Goal: Browse casually: Explore the website without a specific task or goal

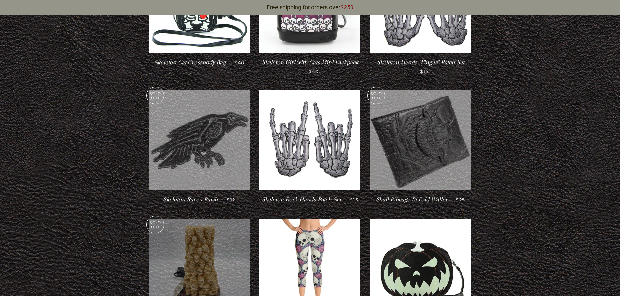
scroll to position [1039, 0]
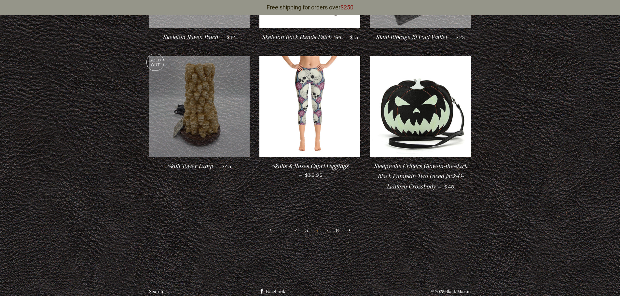
click at [325, 226] on link "7" at bounding box center [327, 231] width 8 height 10
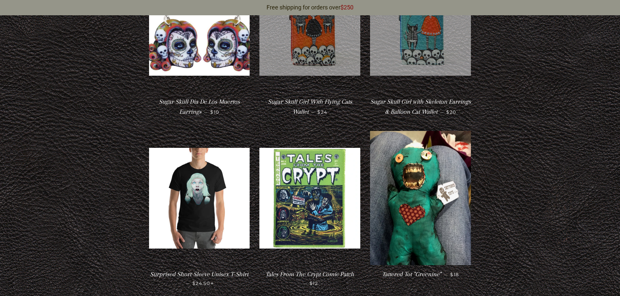
scroll to position [390, 0]
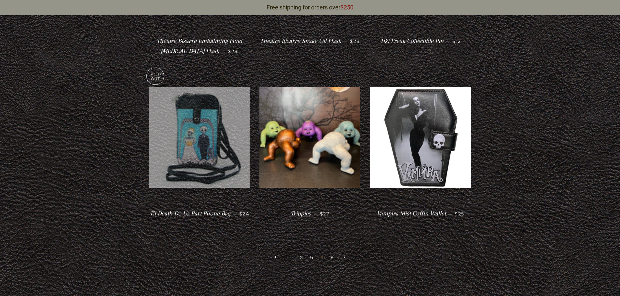
scroll to position [1334, 0]
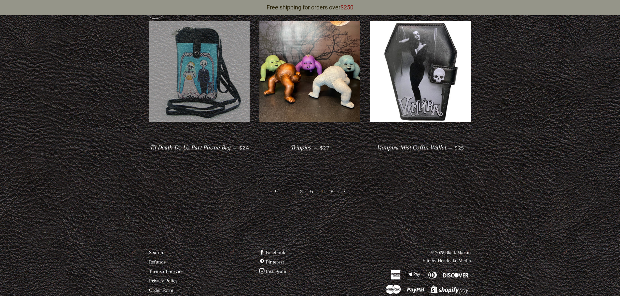
click at [332, 192] on link "8" at bounding box center [332, 192] width 8 height 10
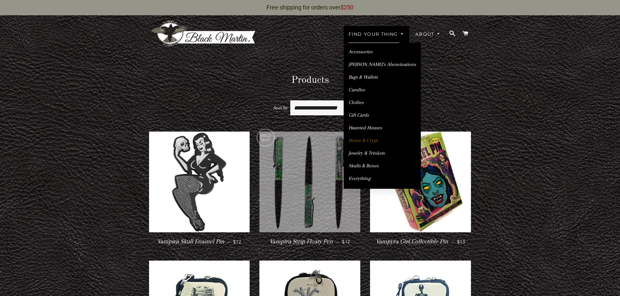
click at [369, 143] on link "Home & Crypt" at bounding box center [382, 140] width 77 height 11
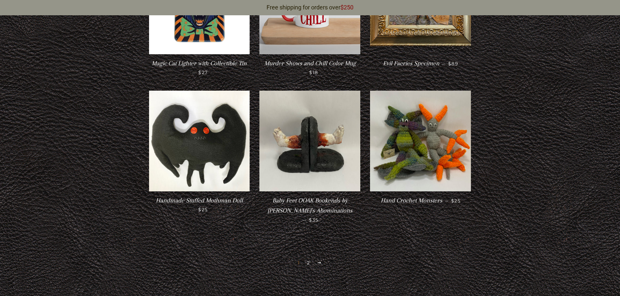
scroll to position [1074, 0]
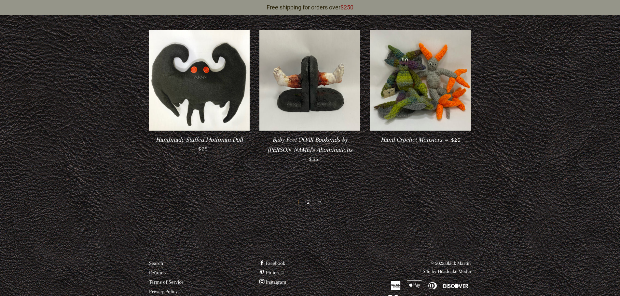
click at [307, 198] on link "2" at bounding box center [308, 203] width 8 height 10
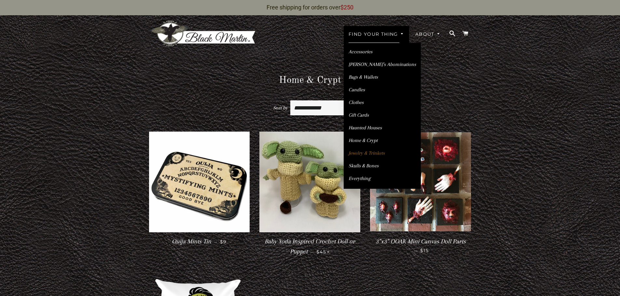
click at [363, 155] on link "Jewelry & Trinkets" at bounding box center [382, 153] width 77 height 11
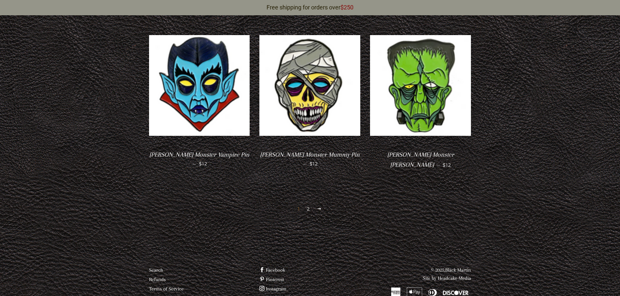
scroll to position [1230, 0]
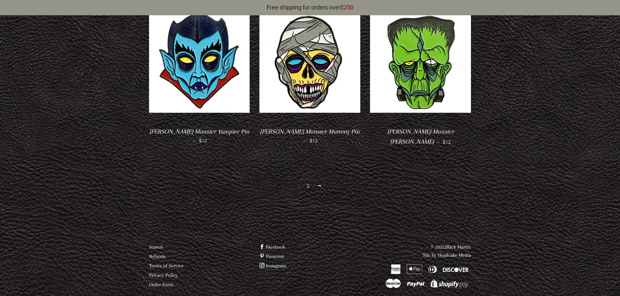
click at [307, 181] on link "2" at bounding box center [308, 186] width 8 height 10
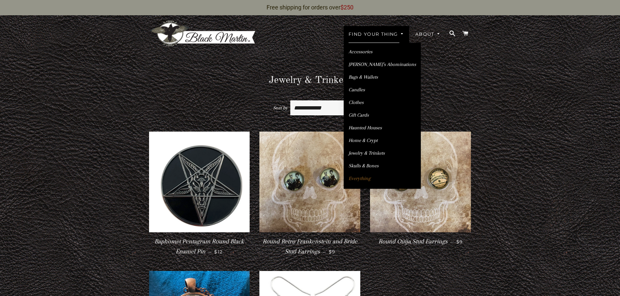
click at [363, 176] on link "Everything" at bounding box center [382, 178] width 77 height 11
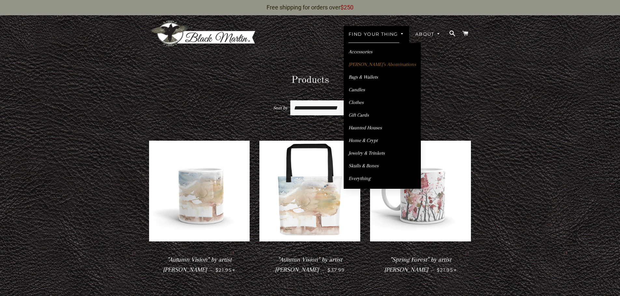
click at [375, 66] on link "[PERSON_NAME]’s Abominations" at bounding box center [382, 64] width 77 height 11
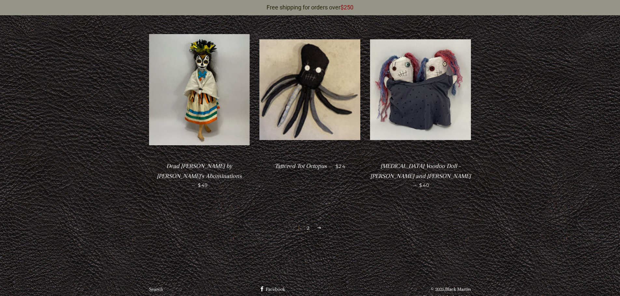
scroll to position [1380, 0]
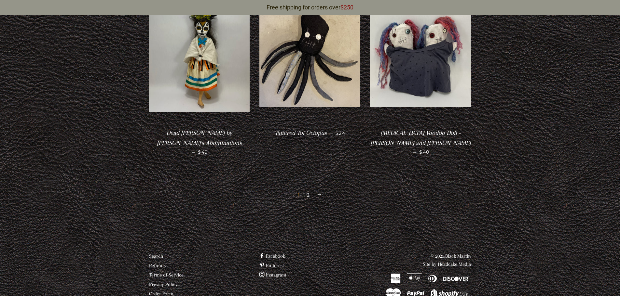
click at [307, 190] on link "2" at bounding box center [308, 195] width 8 height 10
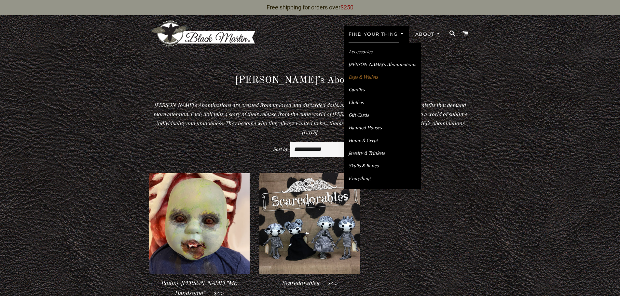
click at [378, 77] on link "Bags & Wallets" at bounding box center [382, 77] width 77 height 11
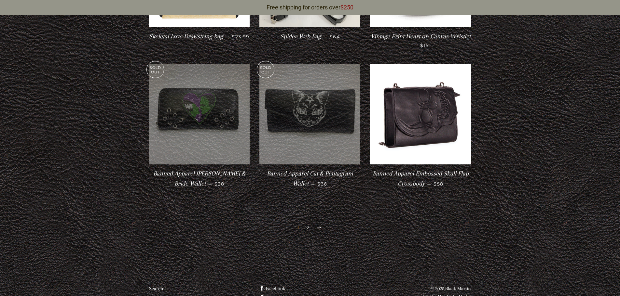
scroll to position [1089, 0]
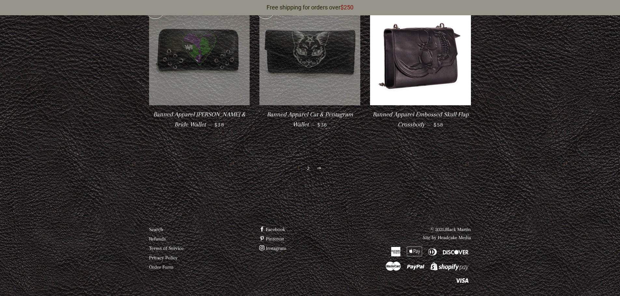
click at [309, 169] on link "2" at bounding box center [308, 169] width 8 height 10
